Goal: Task Accomplishment & Management: Use online tool/utility

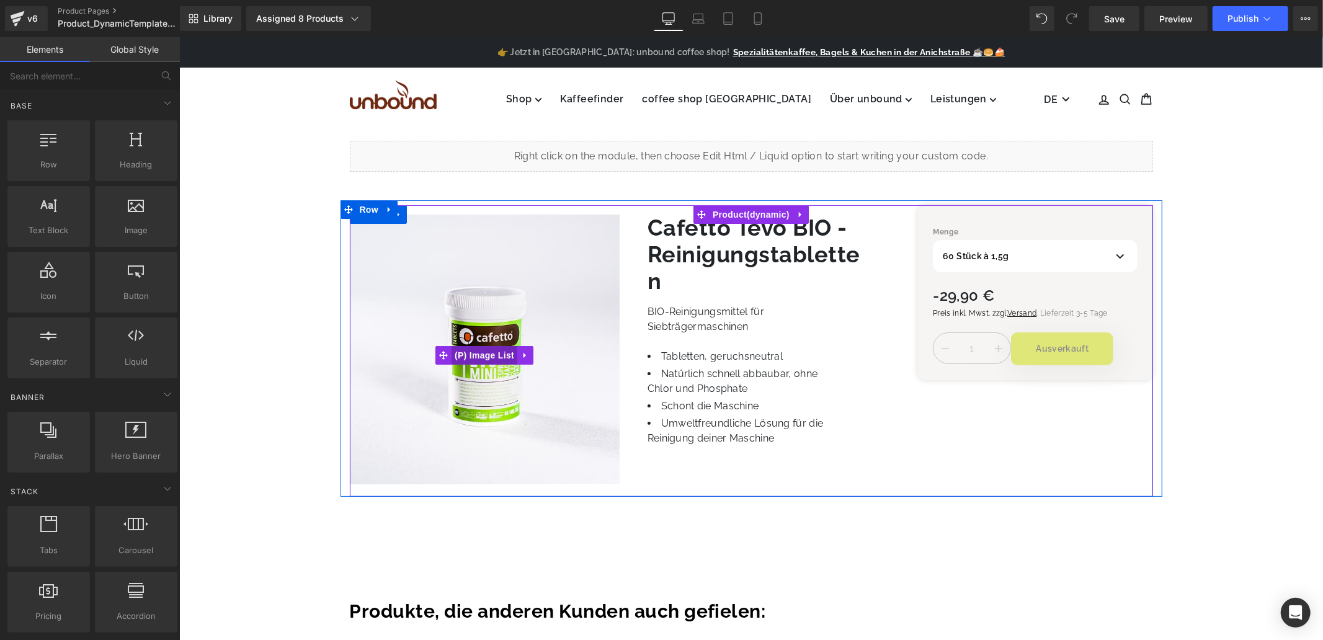
click at [484, 352] on span "(P) Image List" at bounding box center [484, 355] width 66 height 19
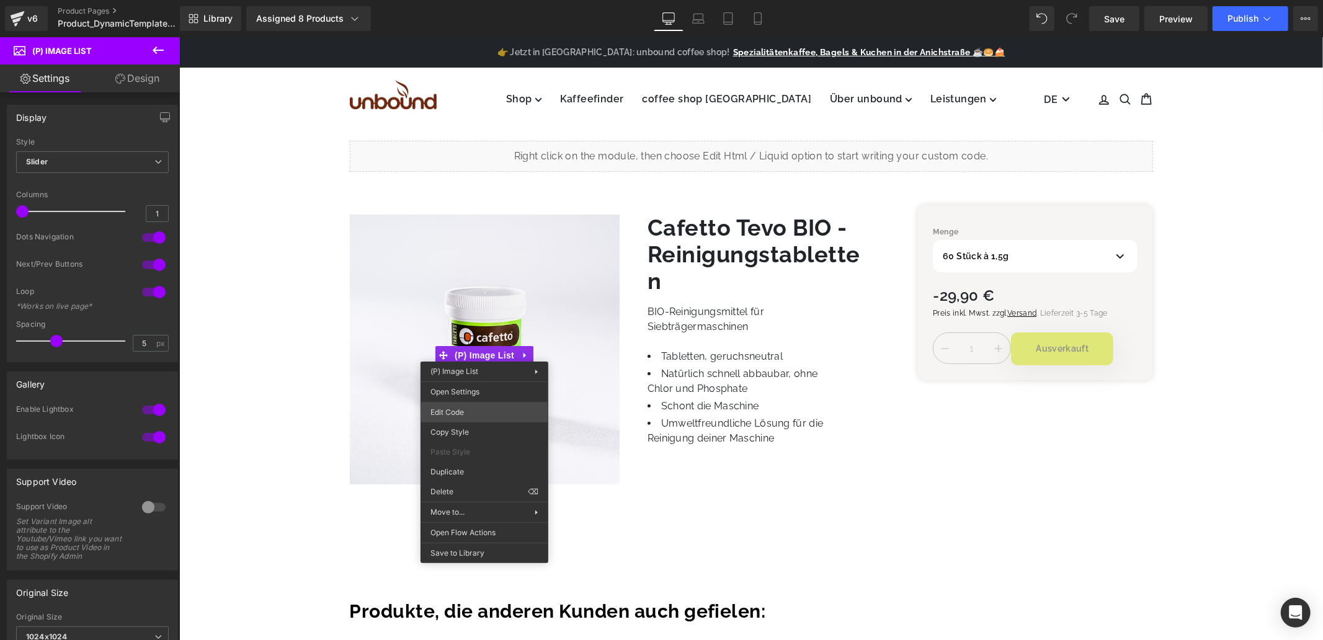
click at [479, 0] on div "(P) Image List You are previewing how the will restyle your page. You can not e…" at bounding box center [661, 0] width 1323 height 0
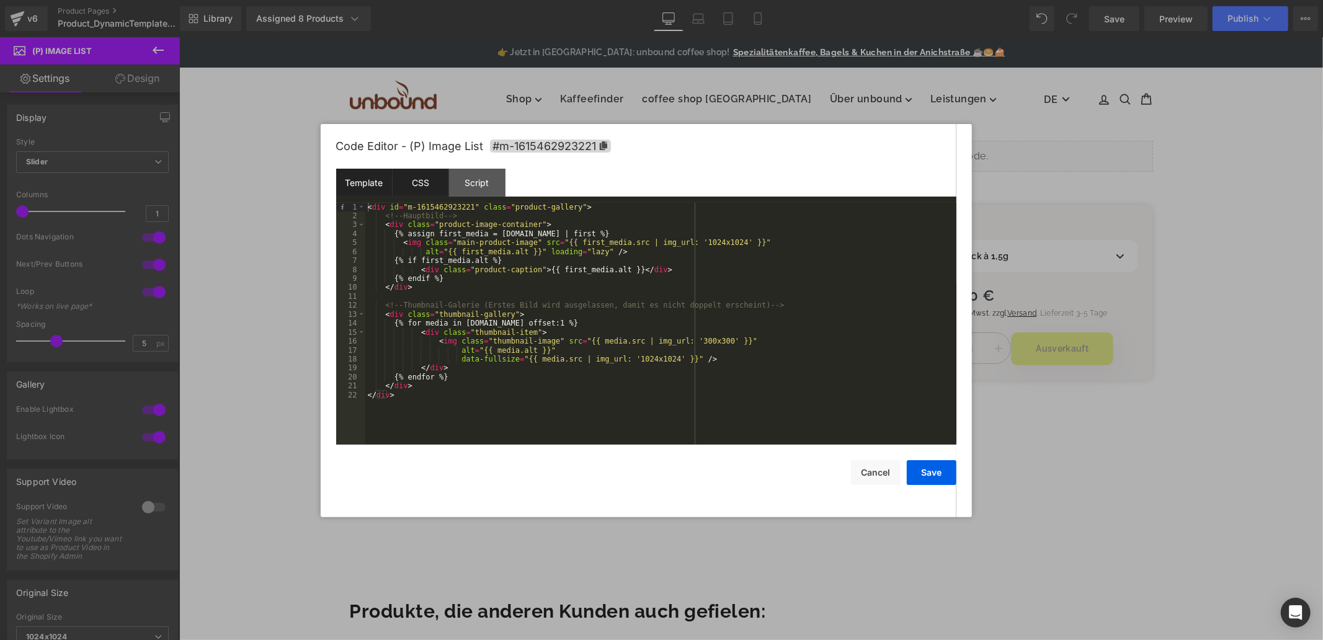
click at [427, 191] on div "CSS" at bounding box center [421, 183] width 56 height 28
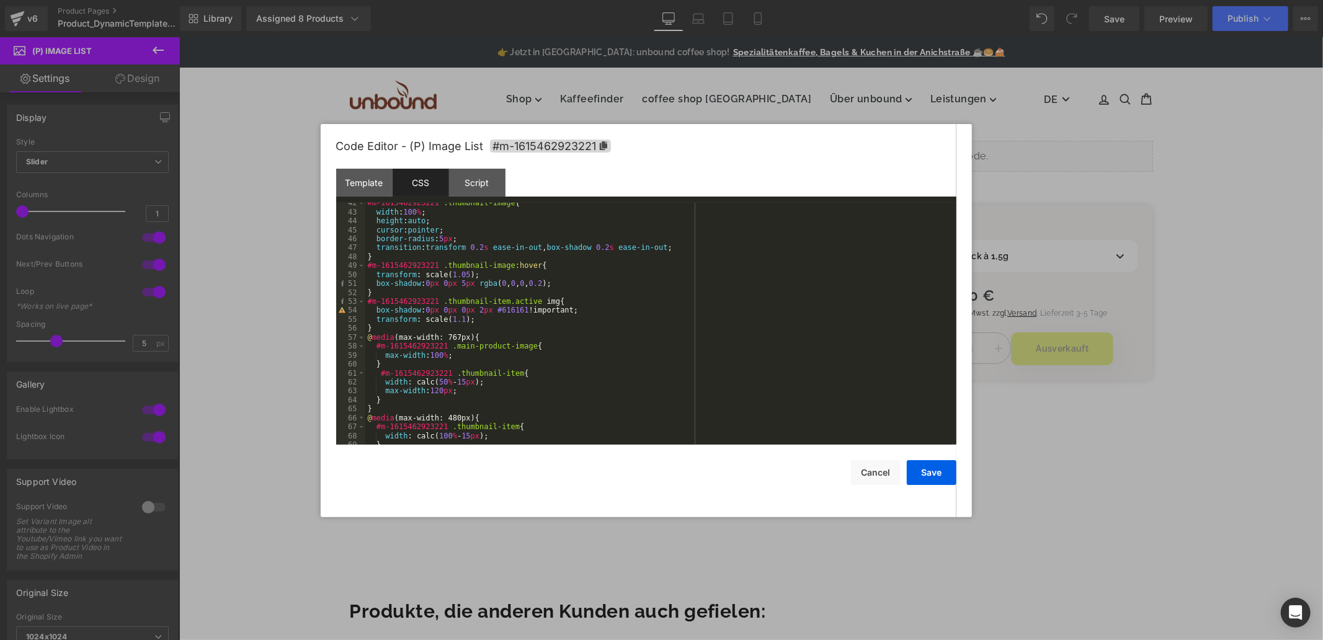
scroll to position [394, 0]
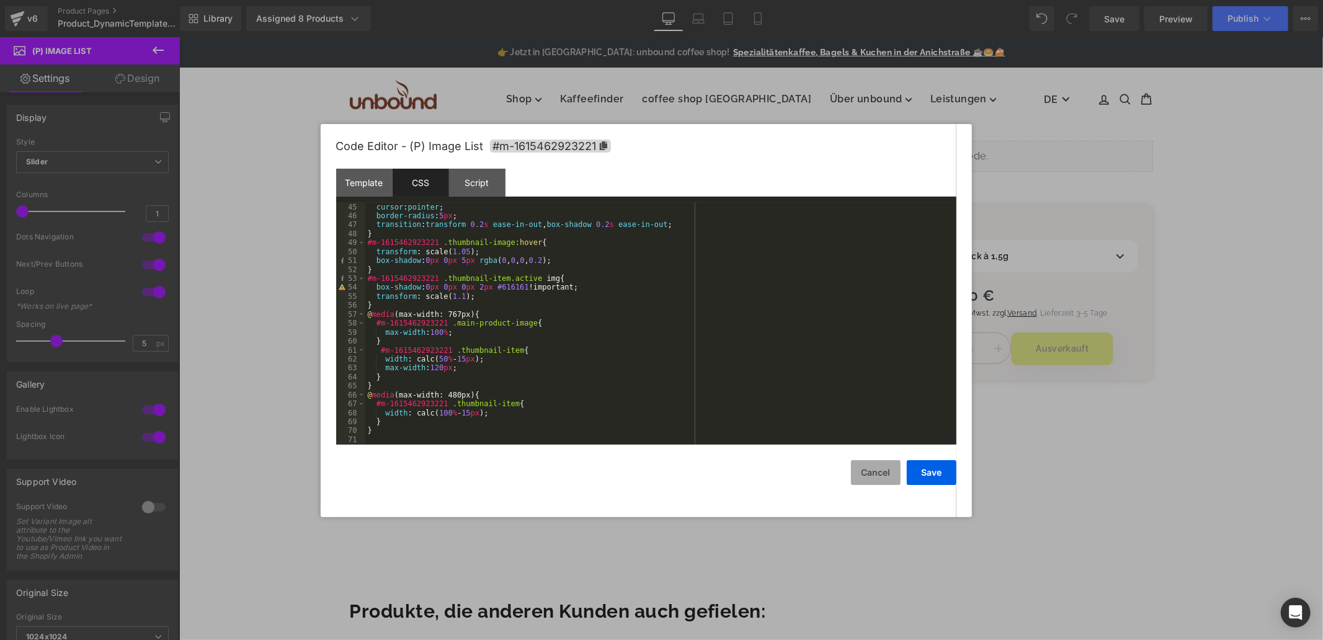
click at [872, 473] on button "Cancel" at bounding box center [876, 472] width 50 height 25
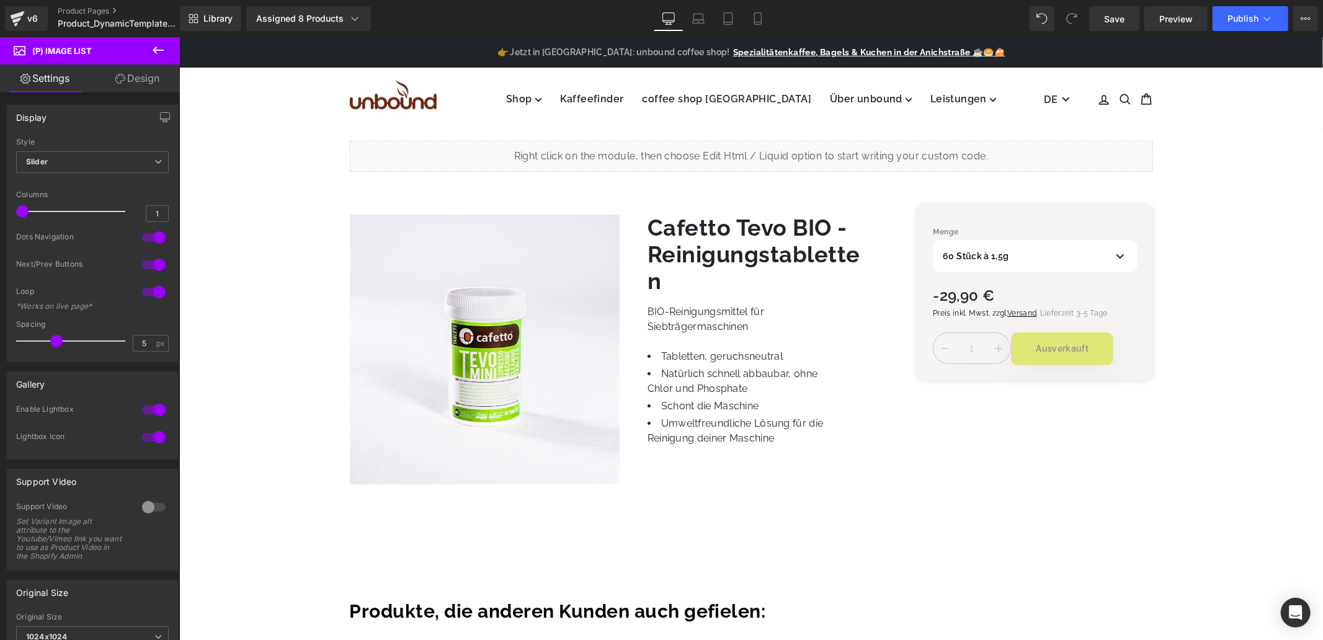
click at [164, 48] on icon at bounding box center [158, 50] width 15 height 15
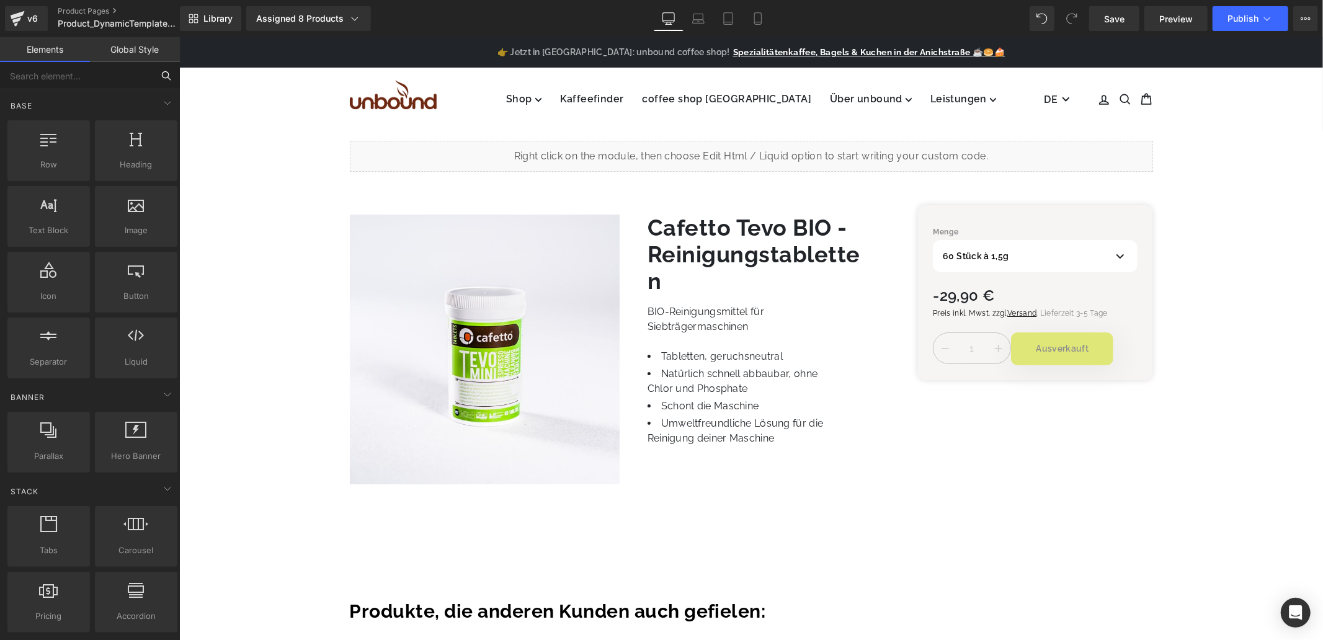
click at [71, 83] on input "text" at bounding box center [76, 75] width 153 height 27
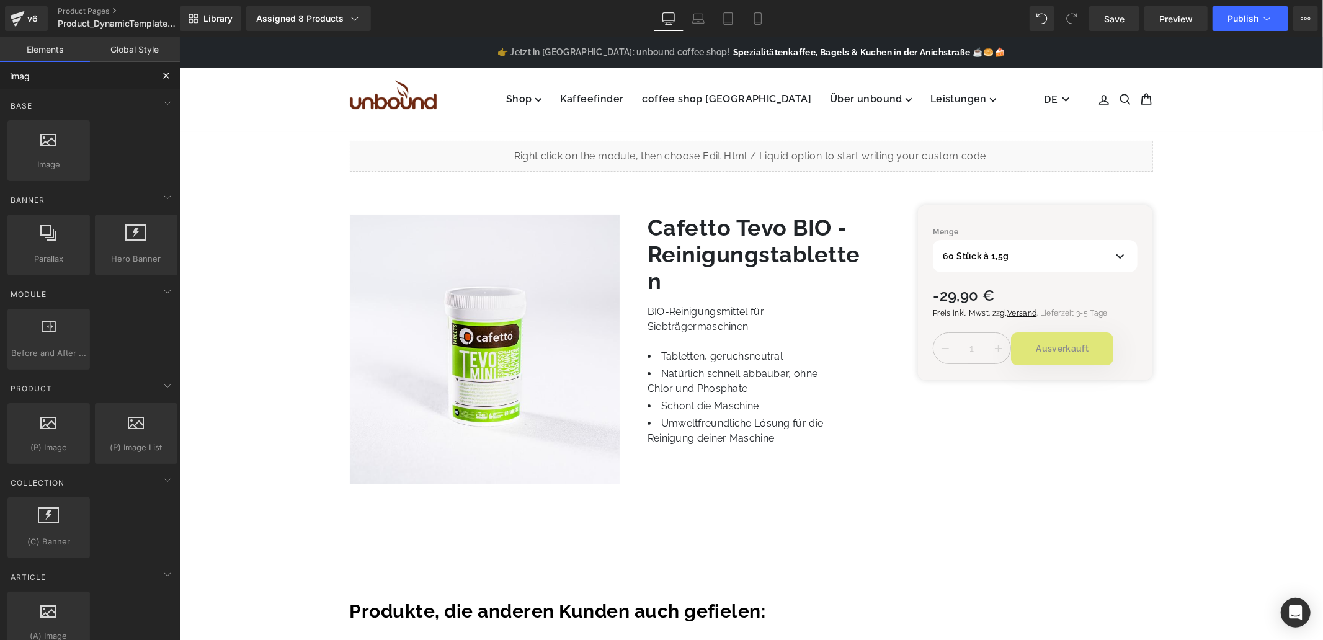
type input "image"
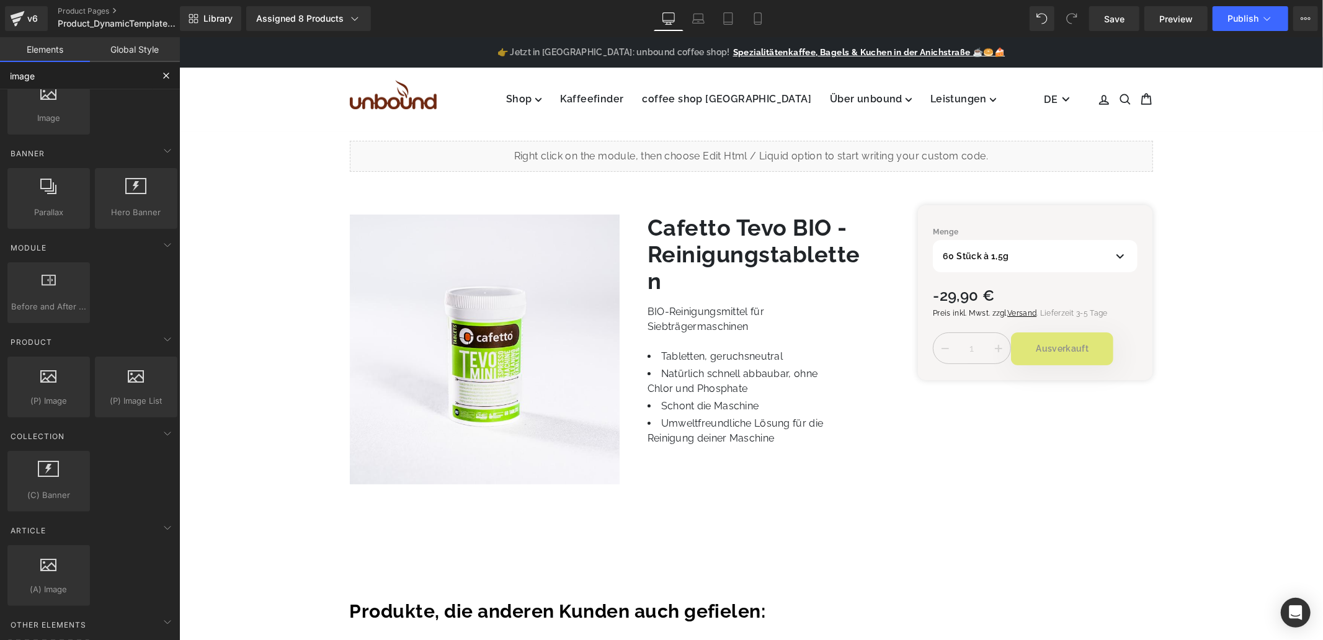
scroll to position [69, 0]
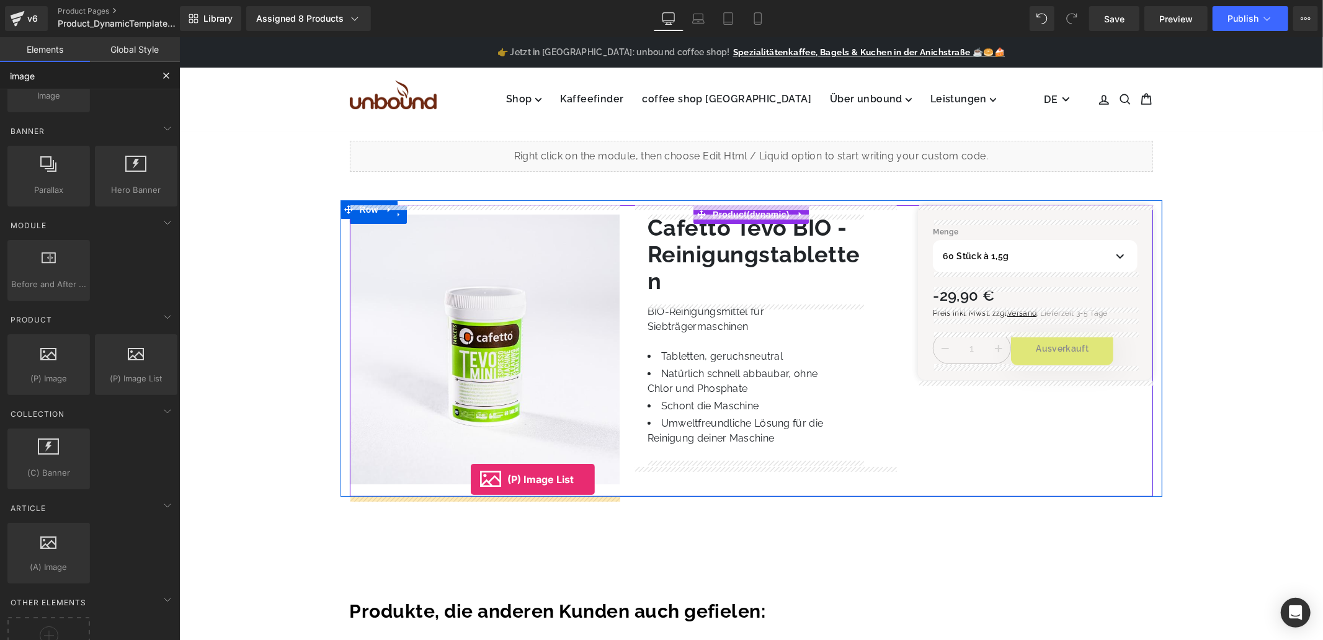
drag, startPoint x: 283, startPoint y: 396, endPoint x: 470, endPoint y: 479, distance: 204.7
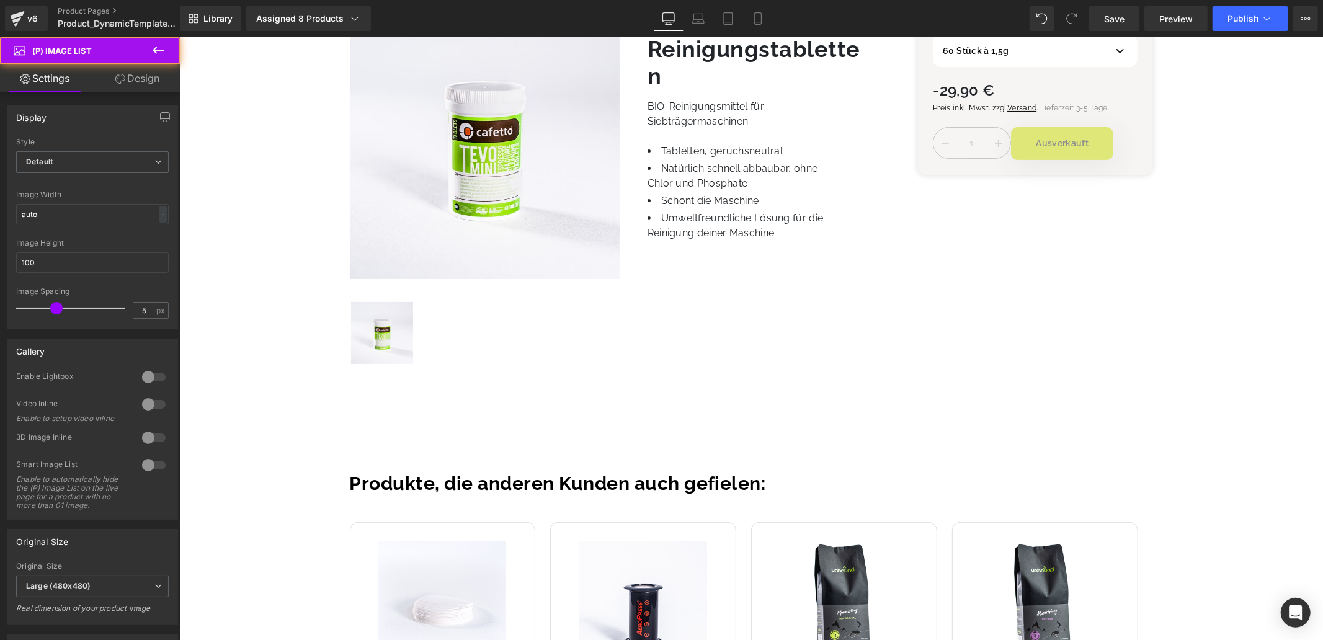
scroll to position [207, 0]
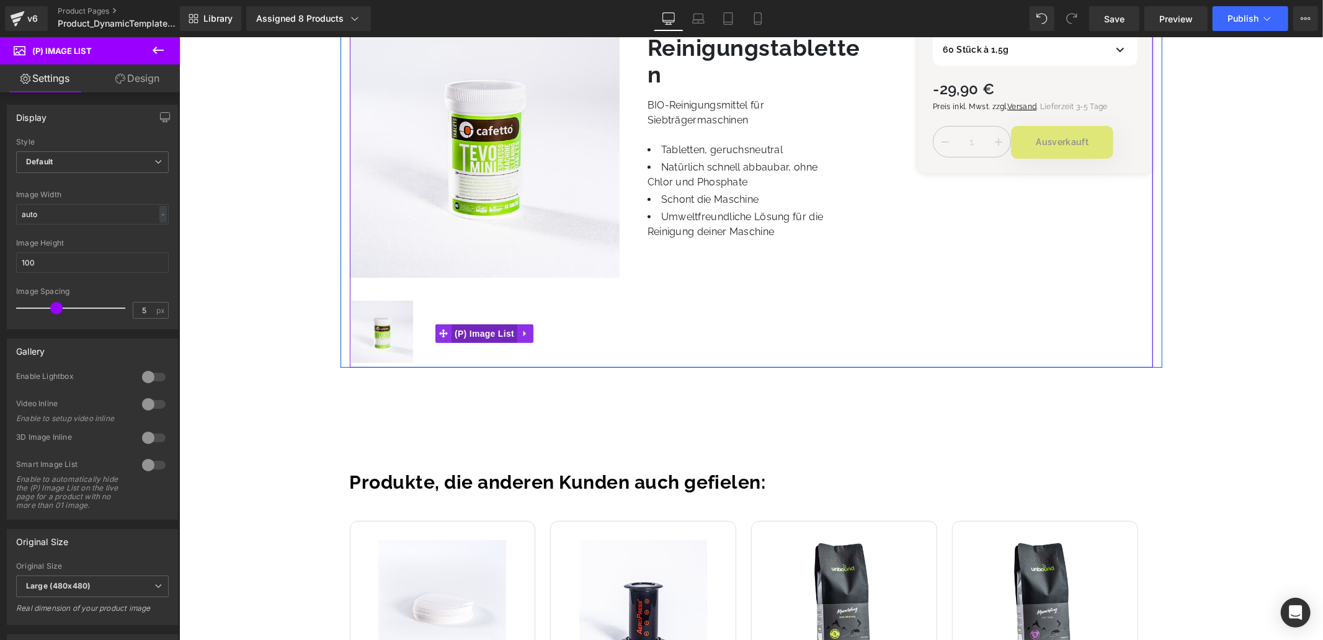
click at [488, 332] on span "(P) Image List" at bounding box center [484, 333] width 66 height 19
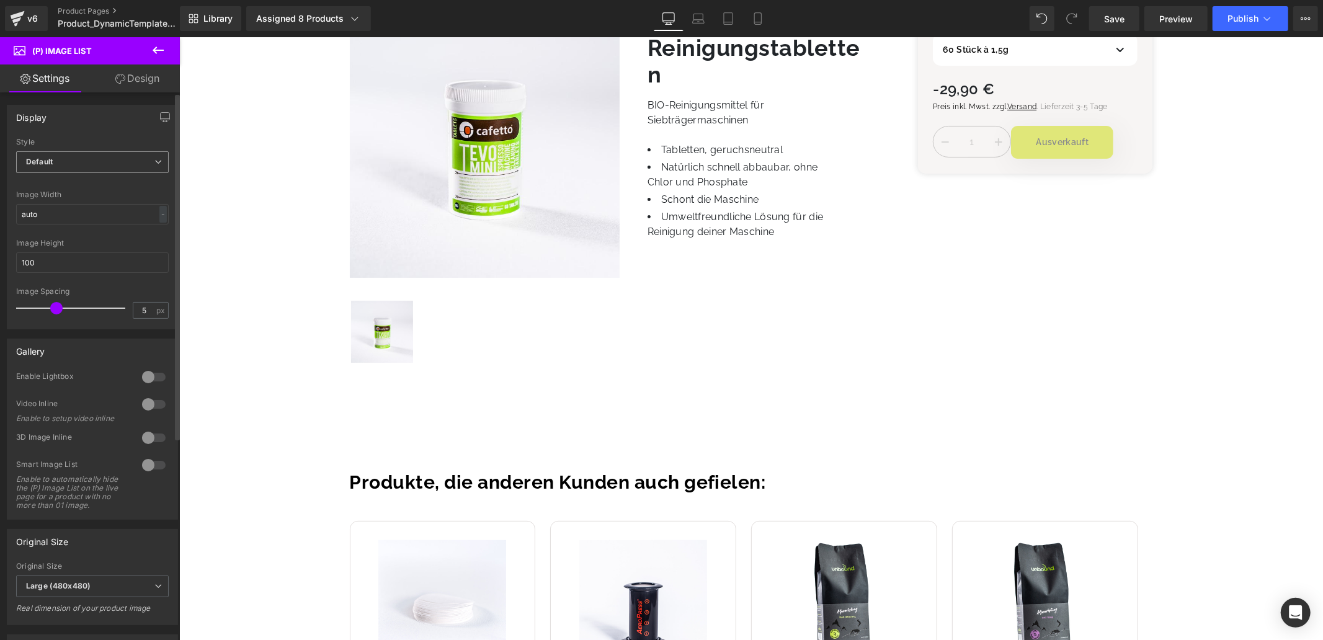
click at [116, 155] on span "Default" at bounding box center [92, 162] width 153 height 22
click at [115, 156] on span "Default" at bounding box center [90, 162] width 148 height 22
click at [164, 46] on icon at bounding box center [158, 50] width 15 height 15
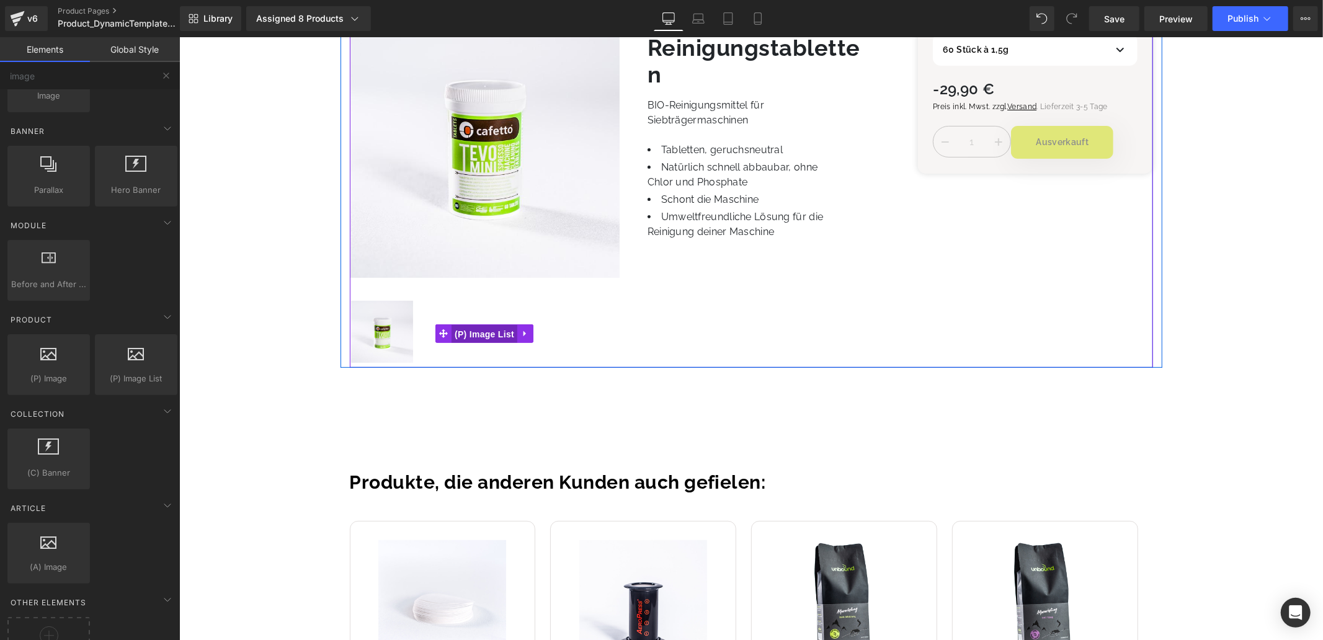
click at [465, 329] on span "(P) Image List" at bounding box center [484, 334] width 66 height 19
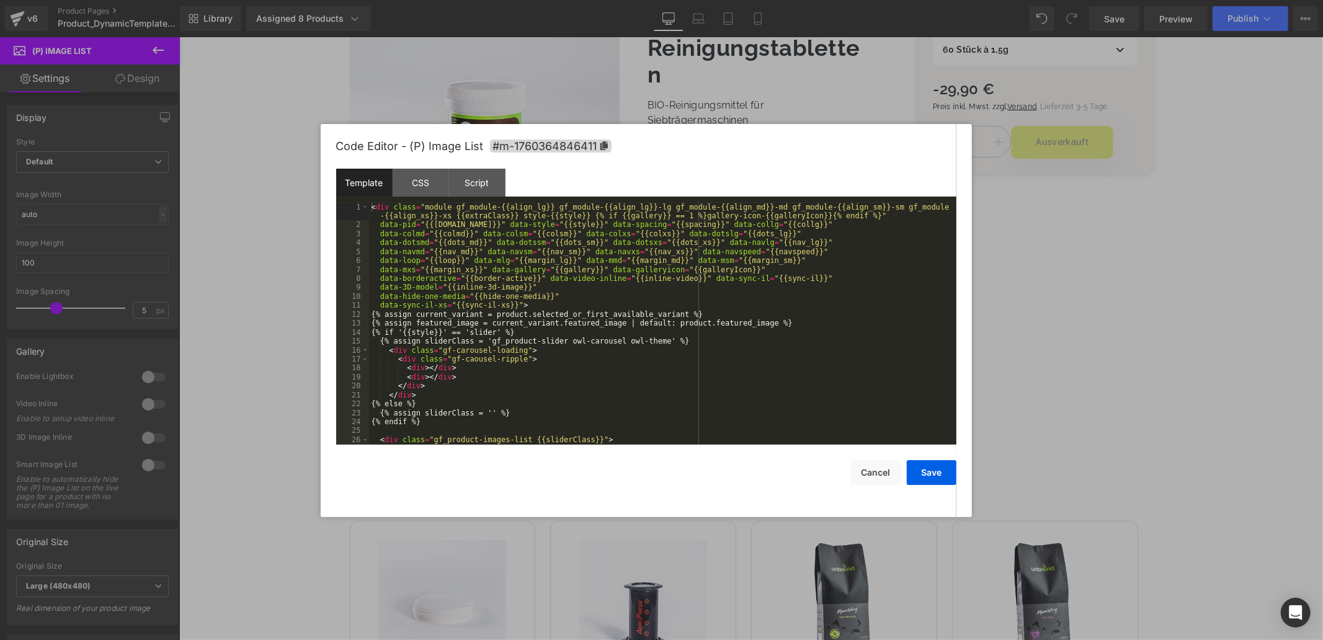
click at [462, 0] on div "(P) Image List You are previewing how the will restyle your page. You can not e…" at bounding box center [661, 0] width 1323 height 0
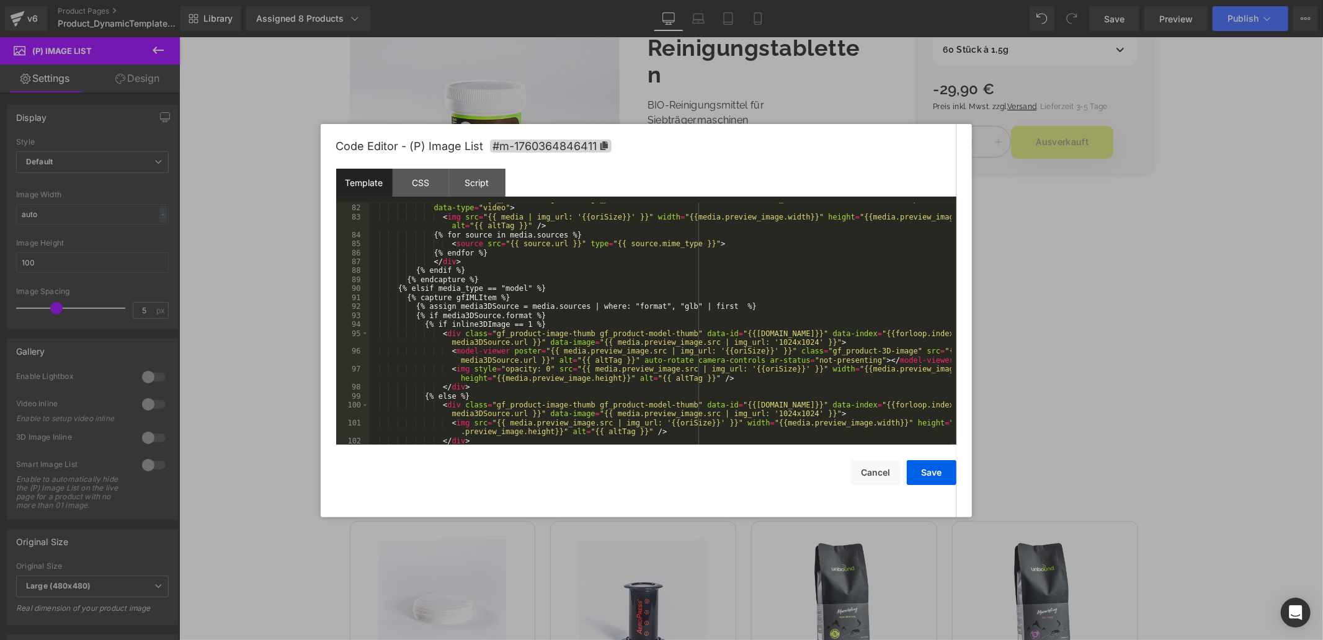
scroll to position [860, 0]
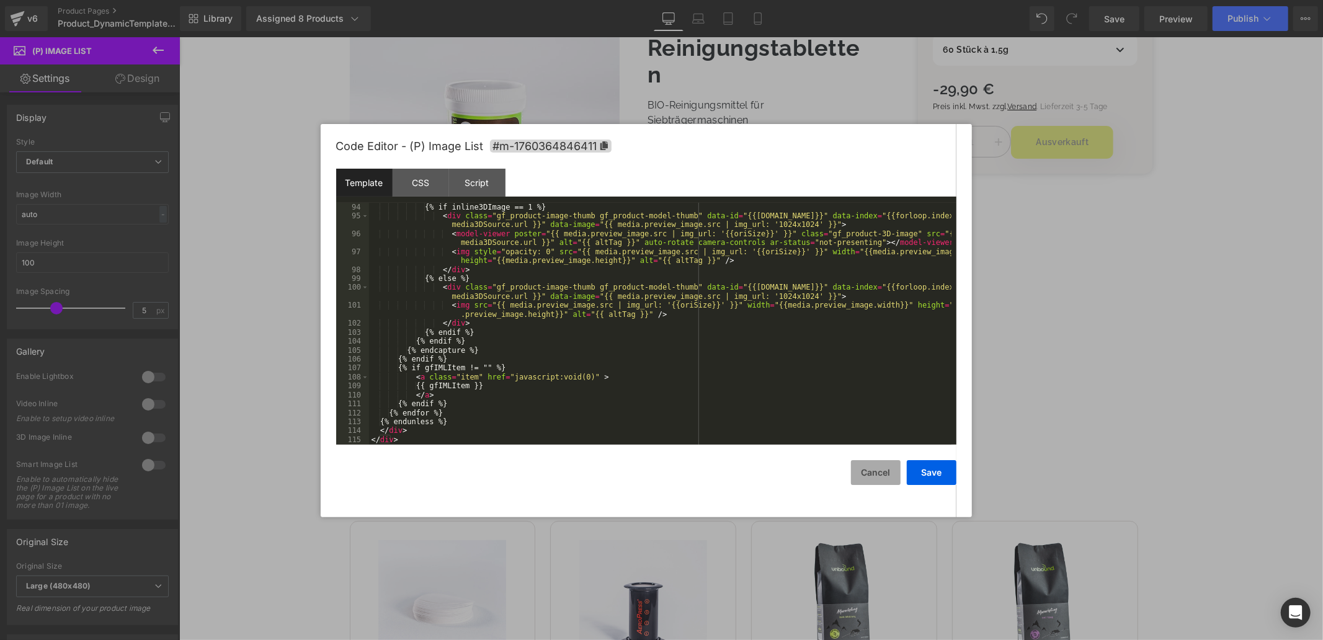
click at [871, 474] on button "Cancel" at bounding box center [876, 472] width 50 height 25
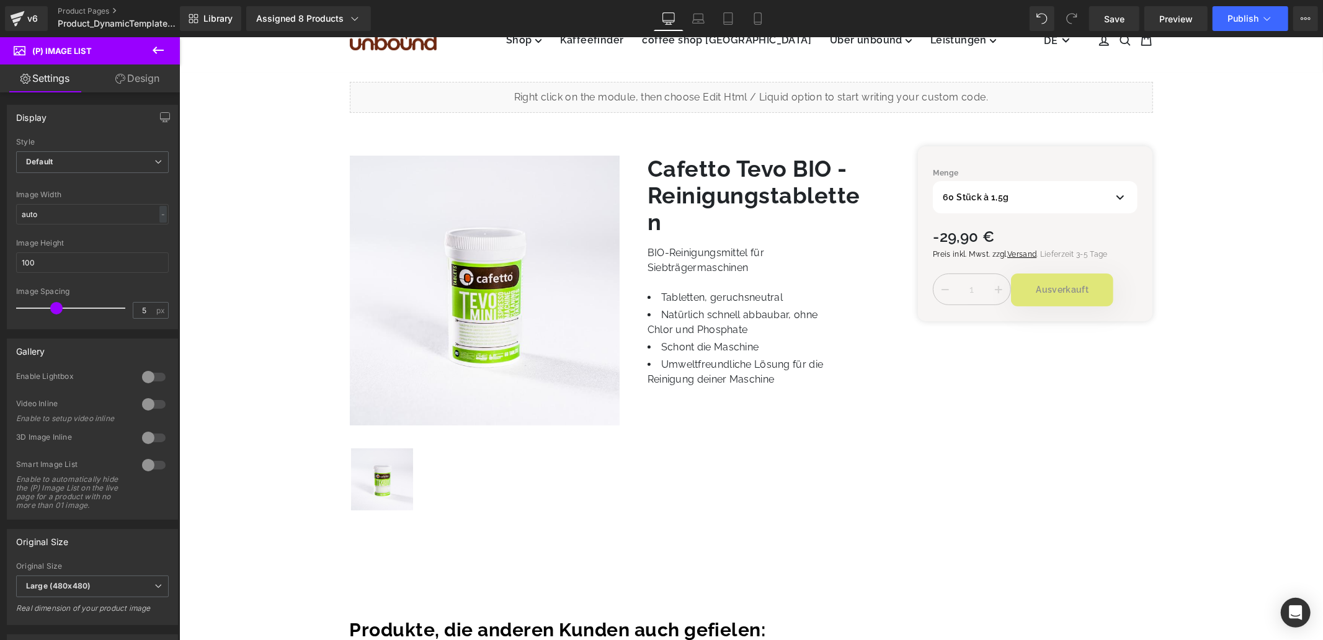
scroll to position [0, 0]
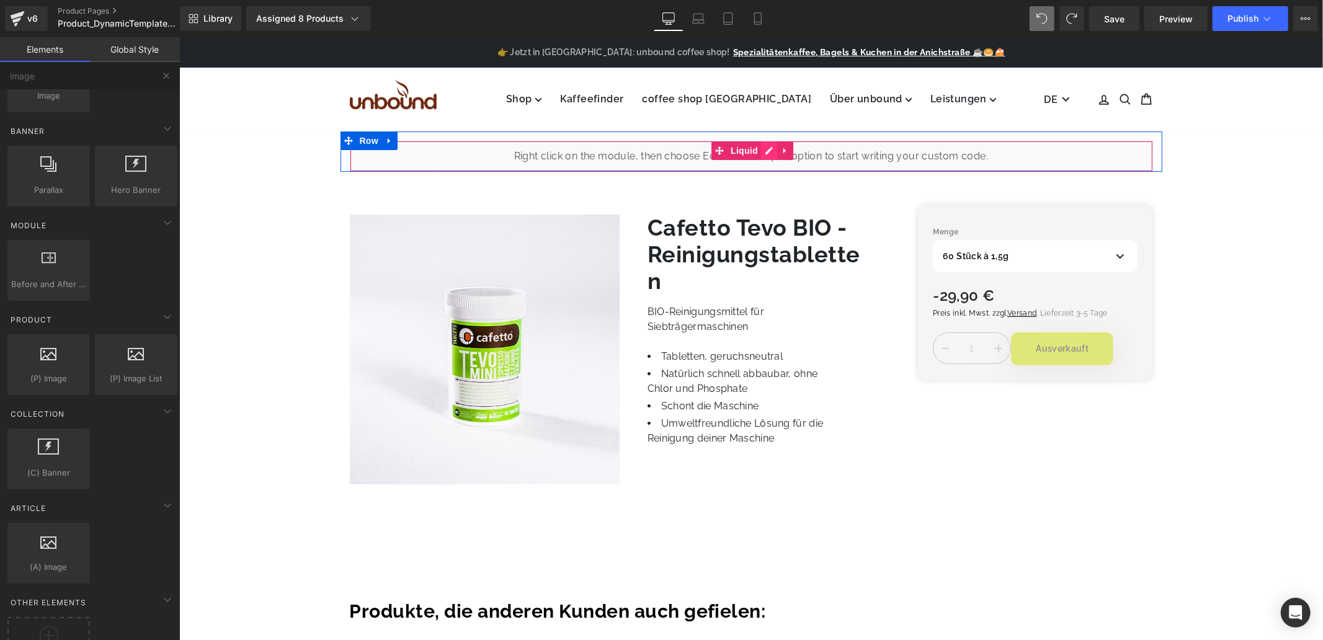
click at [769, 151] on div "Liquid" at bounding box center [751, 155] width 804 height 31
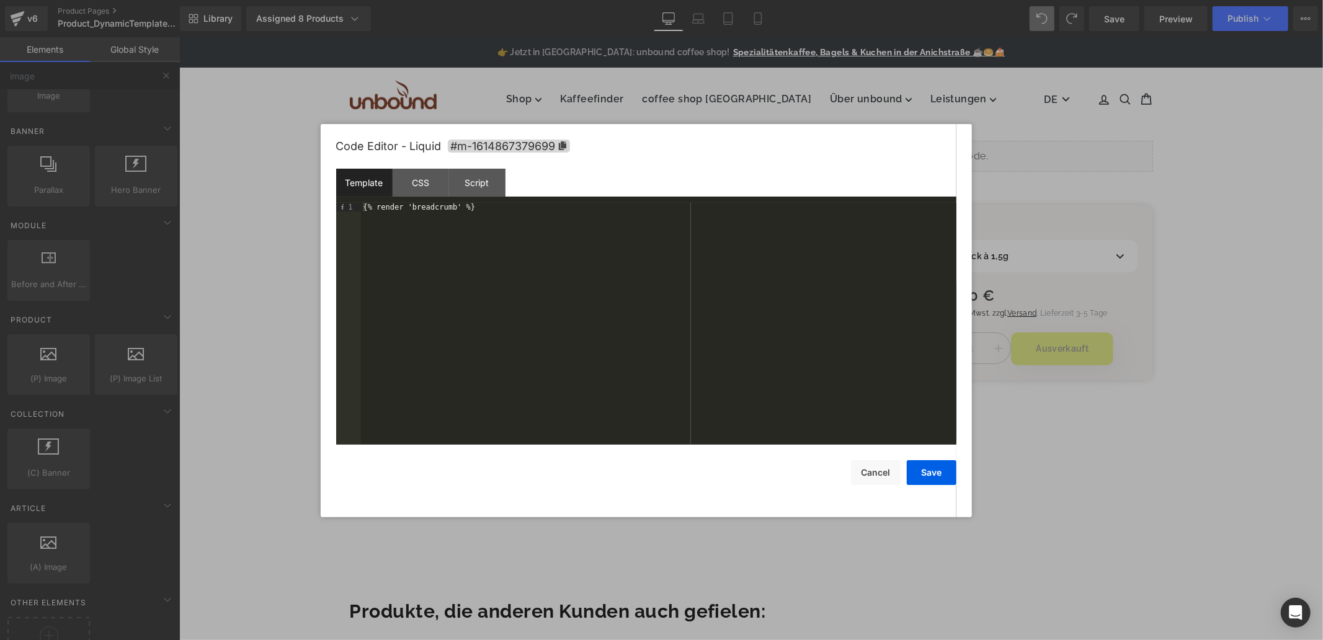
click at [805, 115] on div at bounding box center [661, 320] width 1323 height 640
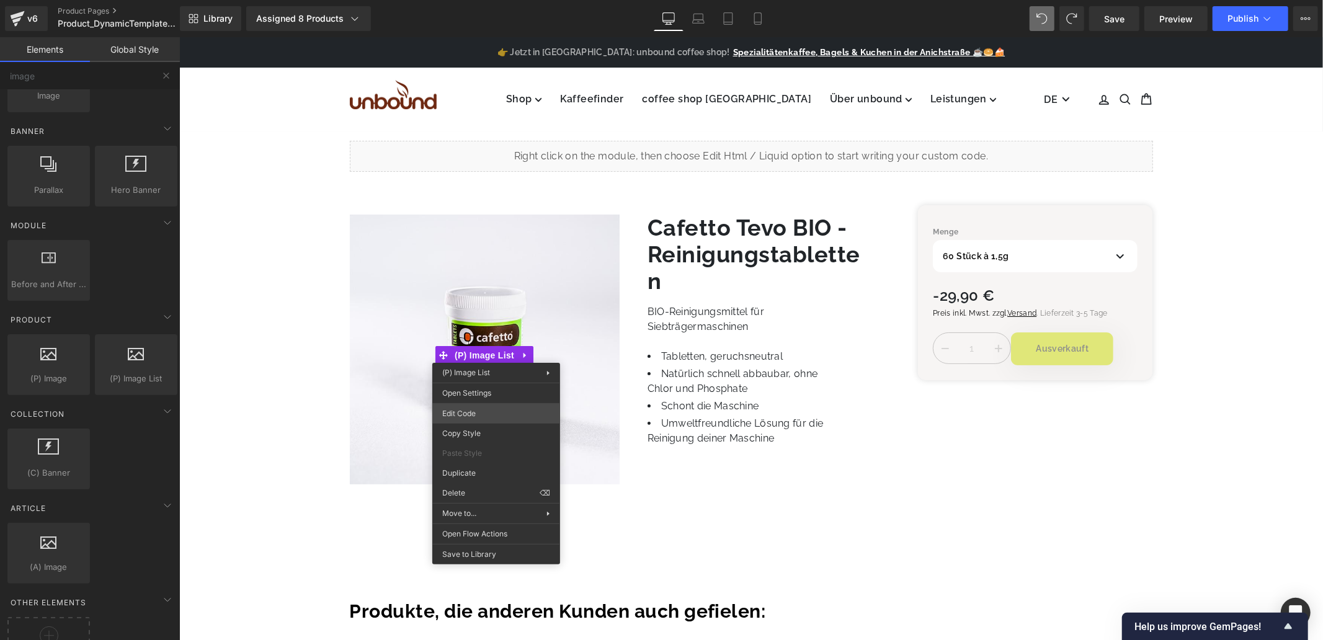
click at [474, 0] on div "(P) Image List You are previewing how the will restyle your page. You can not e…" at bounding box center [661, 0] width 1323 height 0
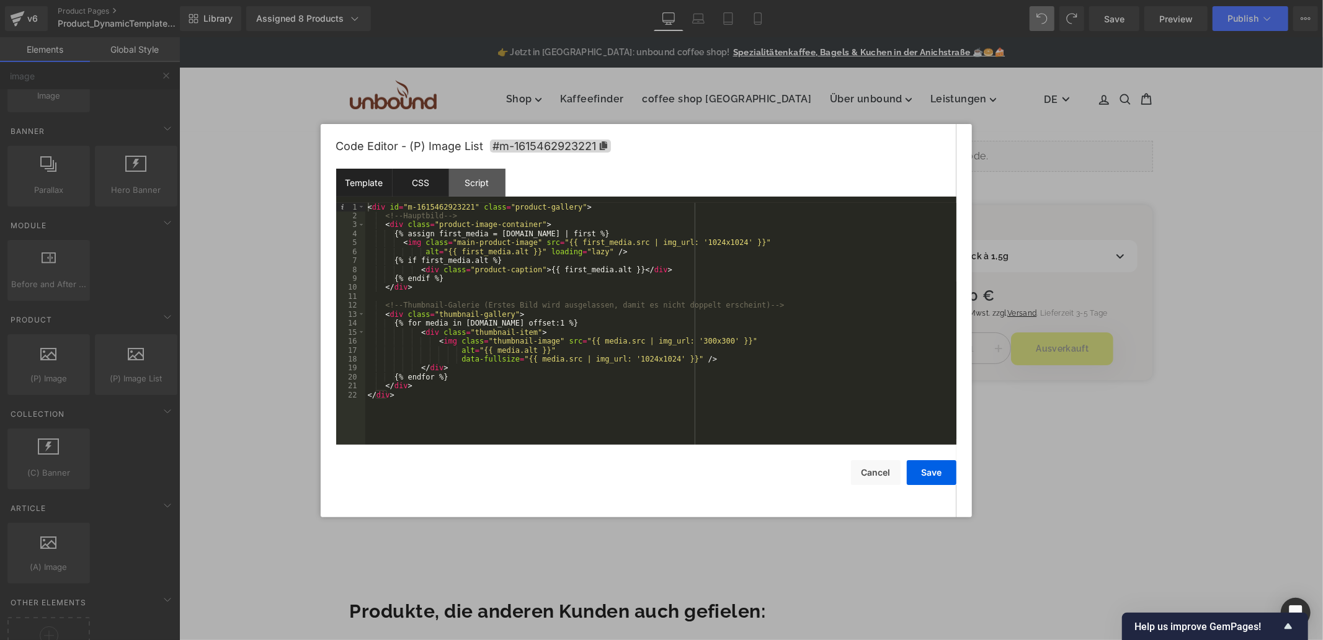
click at [444, 171] on div "CSS" at bounding box center [421, 183] width 56 height 28
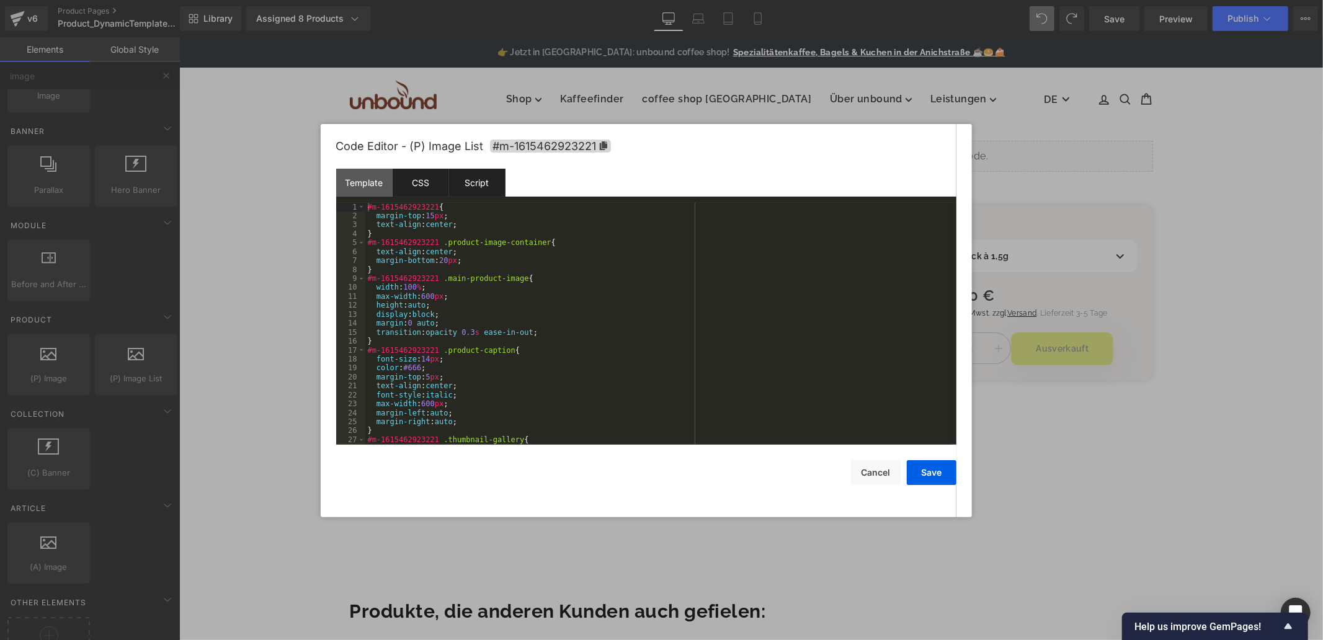
click at [504, 176] on div "Script" at bounding box center [477, 183] width 56 height 28
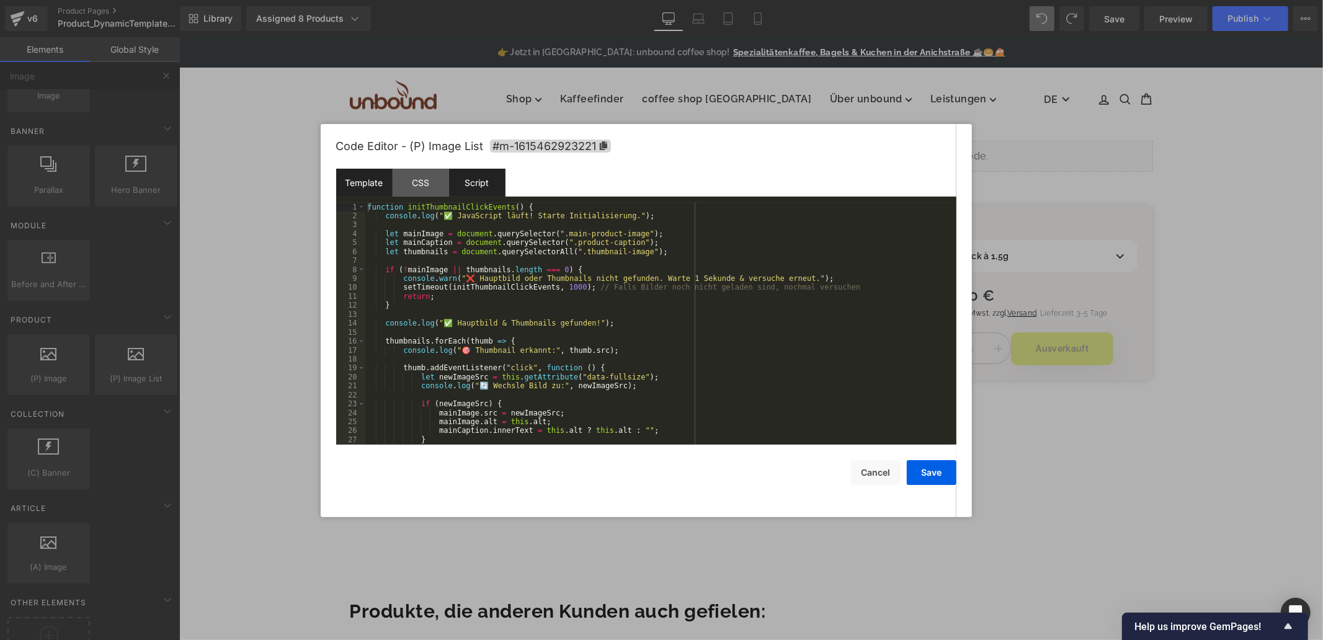
click at [377, 187] on div "Template" at bounding box center [364, 183] width 56 height 28
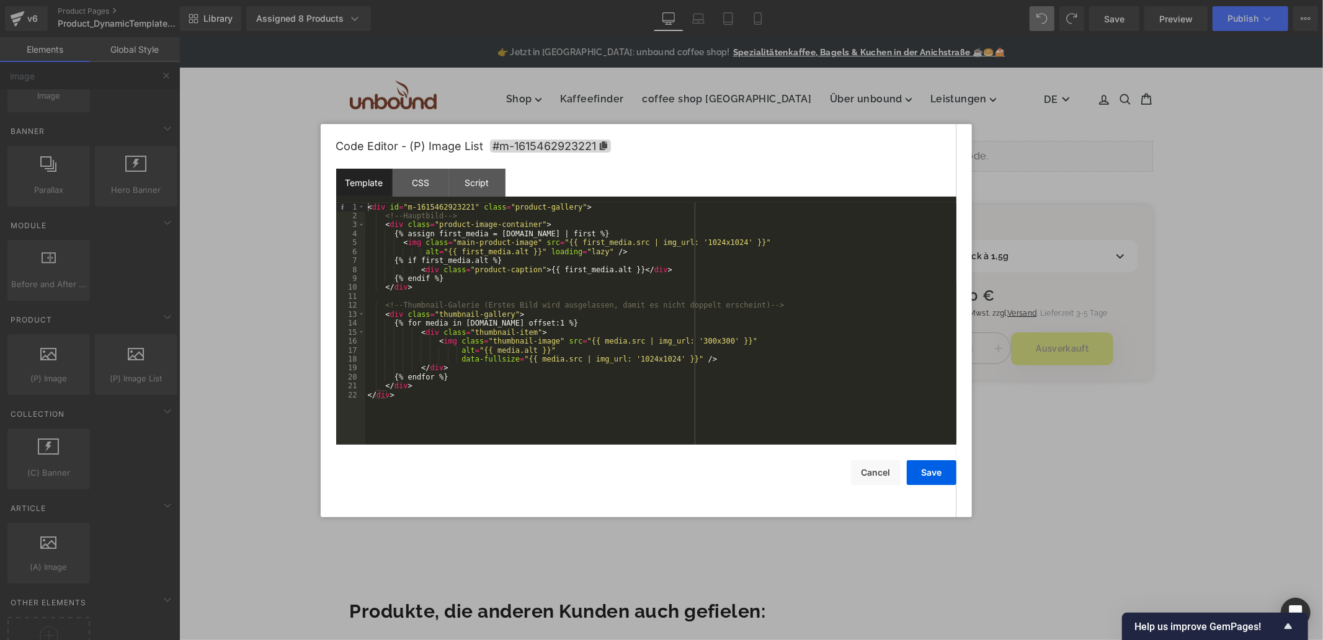
click at [567, 393] on div "< div id = "m-1615462923221" class = "product-gallery" > <!-- Hauptbild --> < d…" at bounding box center [660, 333] width 591 height 260
click at [493, 393] on div "< div id = "m-1615462923221" class = "product-gallery" > <!-- Hauptbild --> < d…" at bounding box center [660, 333] width 591 height 260
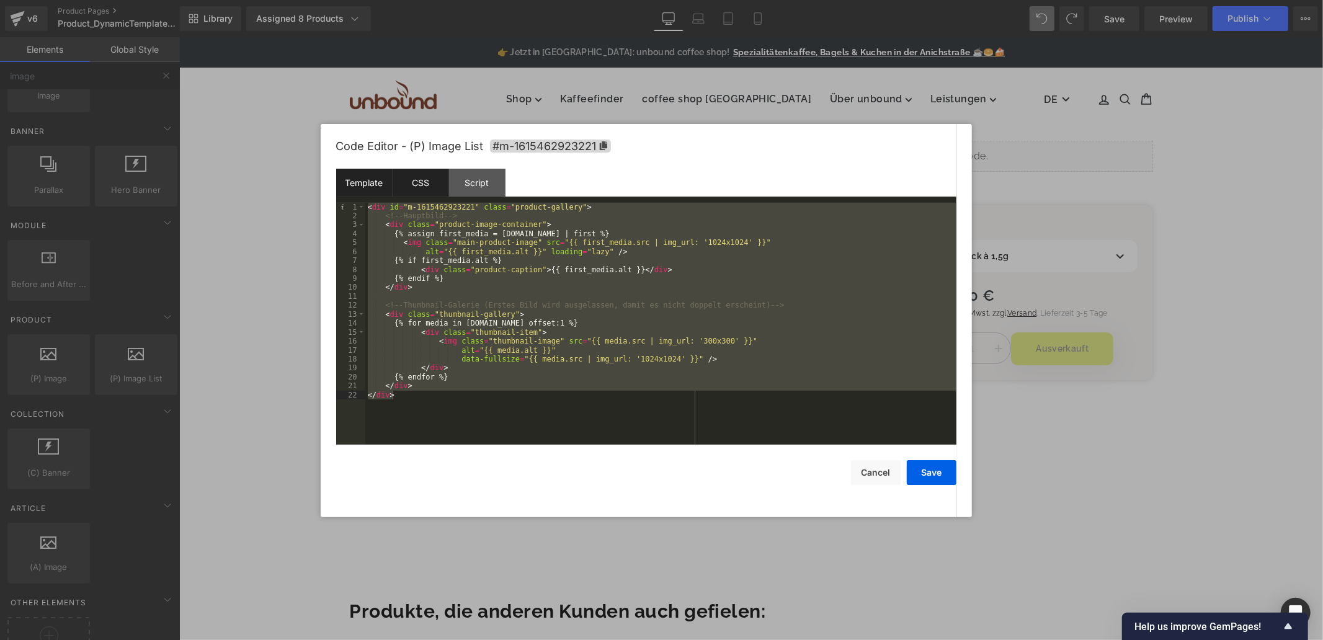
click at [424, 185] on div "CSS" at bounding box center [421, 183] width 56 height 28
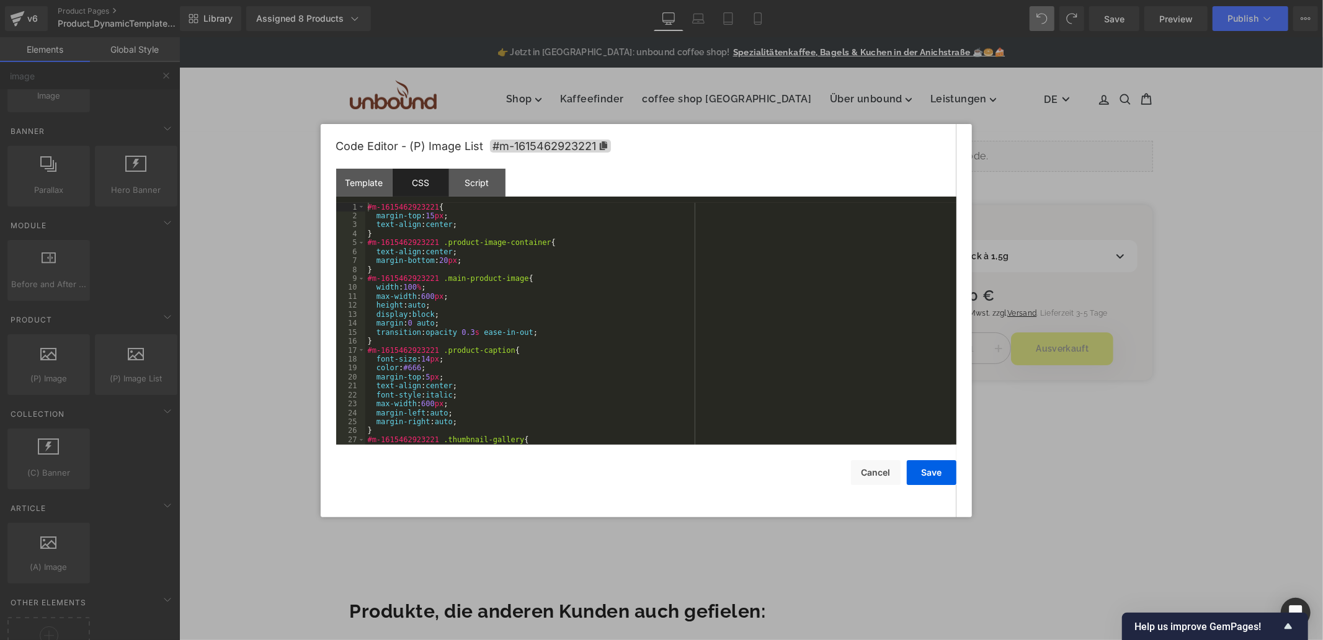
click at [601, 288] on div "#m-1615462923221 { margin-top : 15 px ; text-align : center ; } #m-161546292322…" at bounding box center [658, 333] width 586 height 260
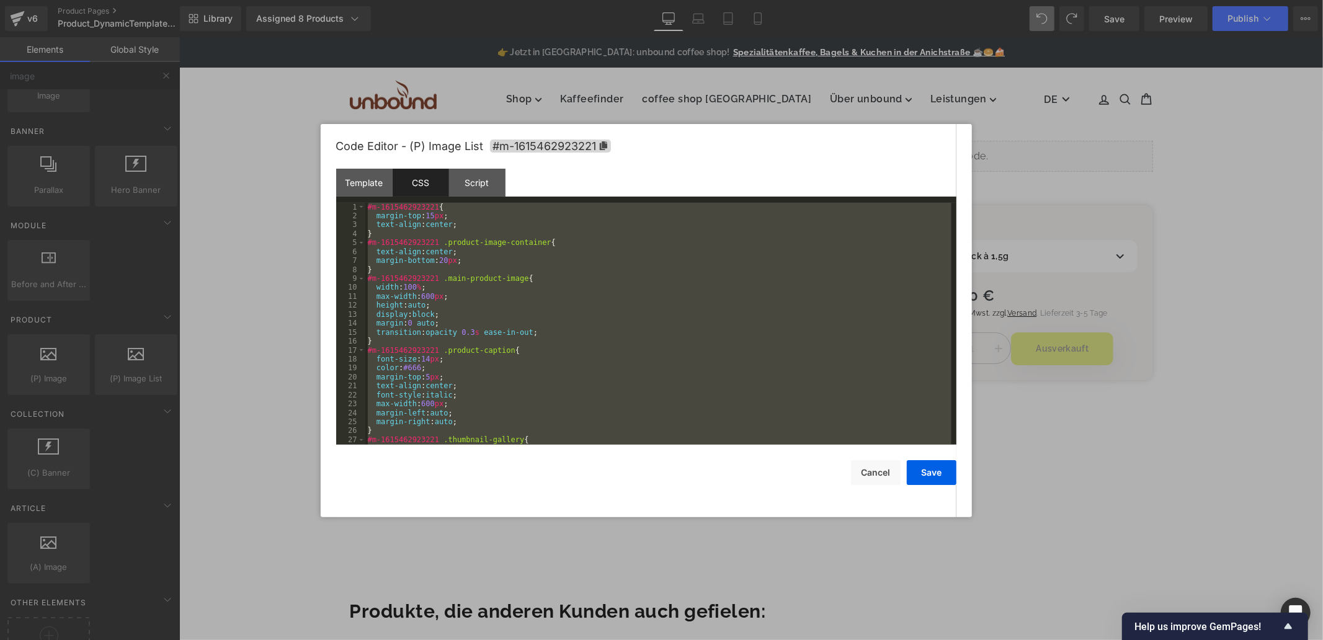
click at [480, 169] on div "Code Editor - (P) Image List #m-1615462923221" at bounding box center [646, 146] width 620 height 45
click at [480, 177] on div "Script" at bounding box center [477, 183] width 56 height 28
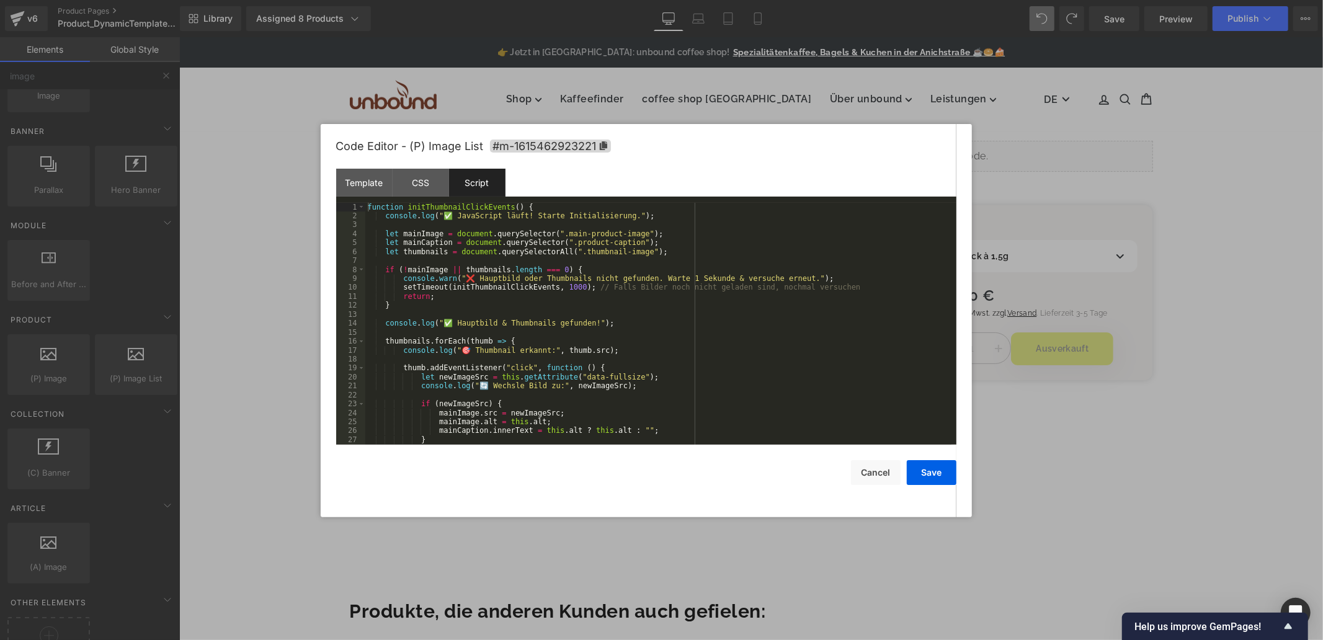
click at [620, 357] on div "function initThumbnailClickEvents ( ) { console . log ( "✅ JavaScript läuft! St…" at bounding box center [658, 333] width 586 height 260
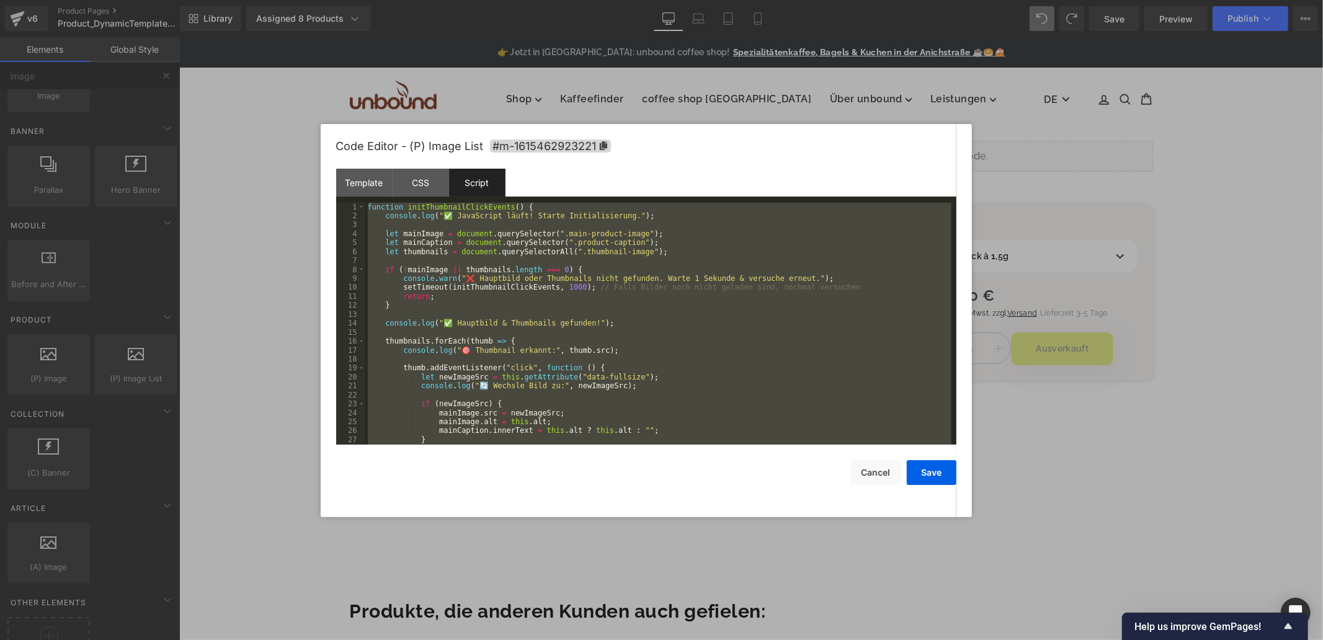
scroll to position [71, 0]
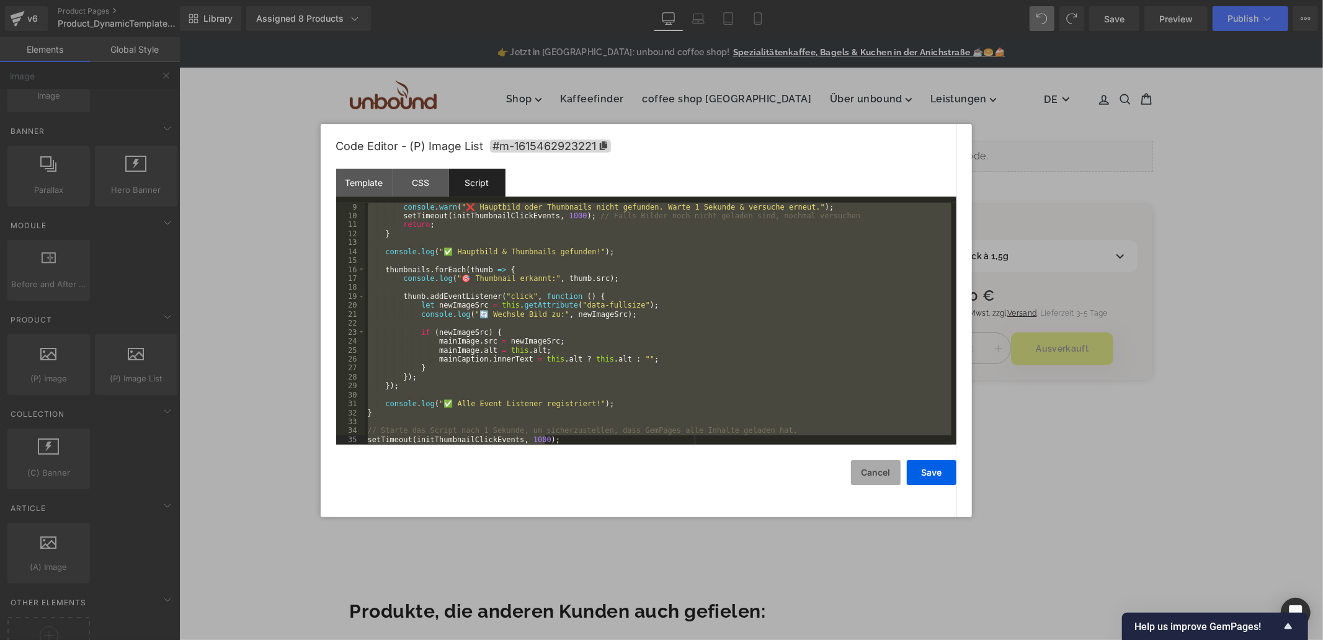
click at [871, 478] on button "Cancel" at bounding box center [876, 472] width 50 height 25
